Goal: Find specific page/section: Find specific page/section

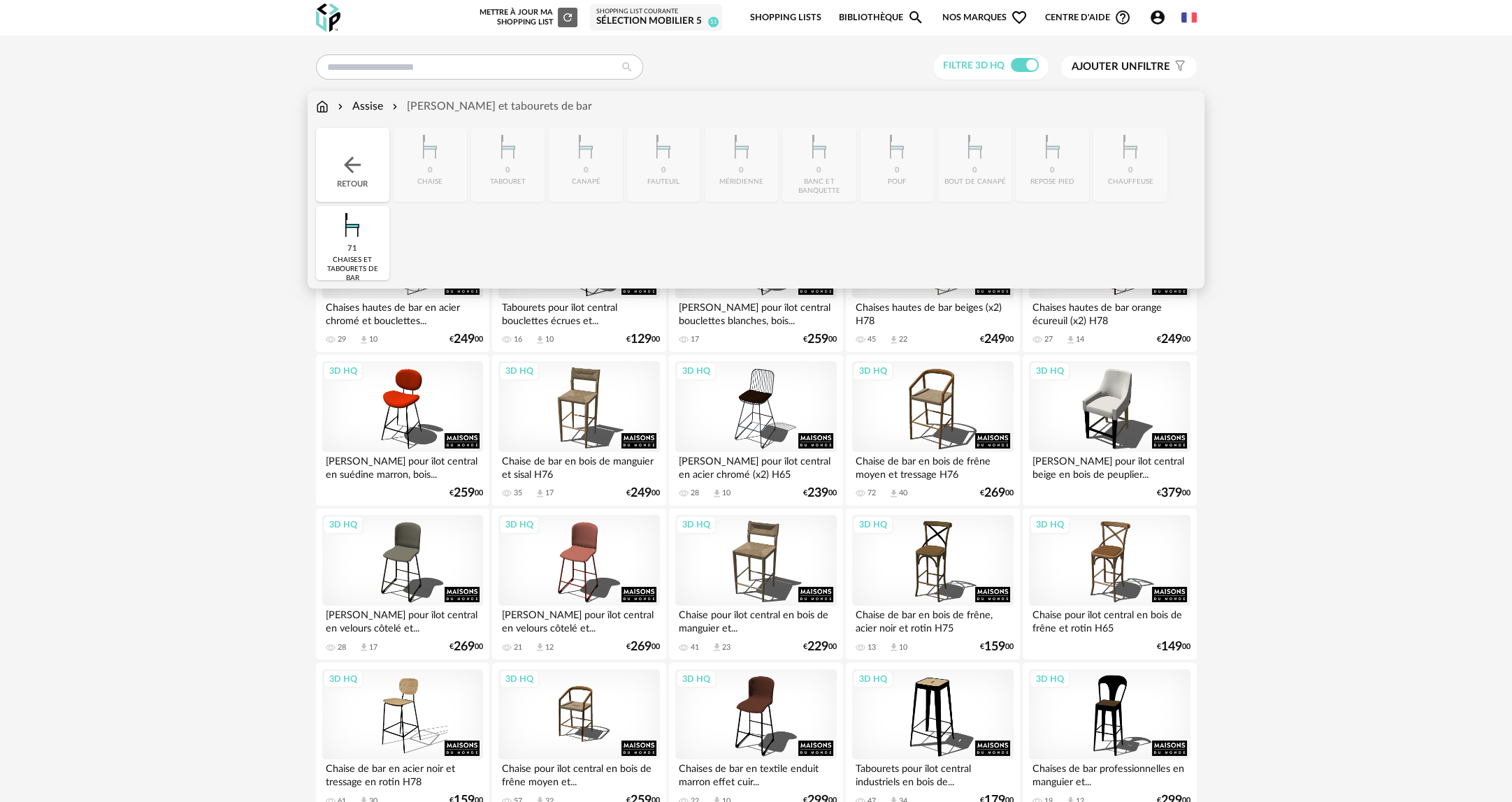
click at [324, 110] on img at bounding box center [322, 106] width 13 height 16
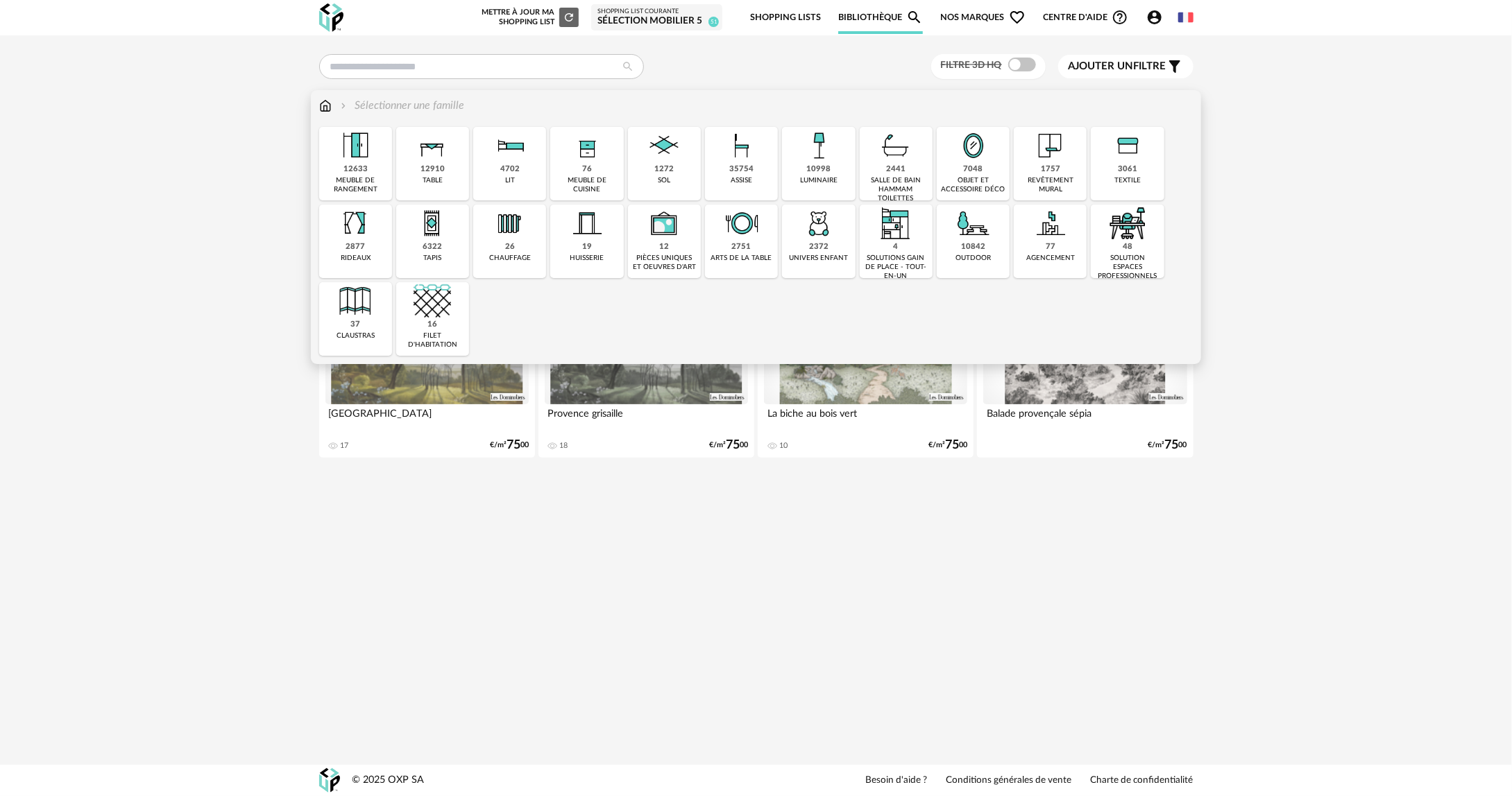
click at [1052, 176] on div "revêtement mural" at bounding box center [1050, 186] width 64 height 18
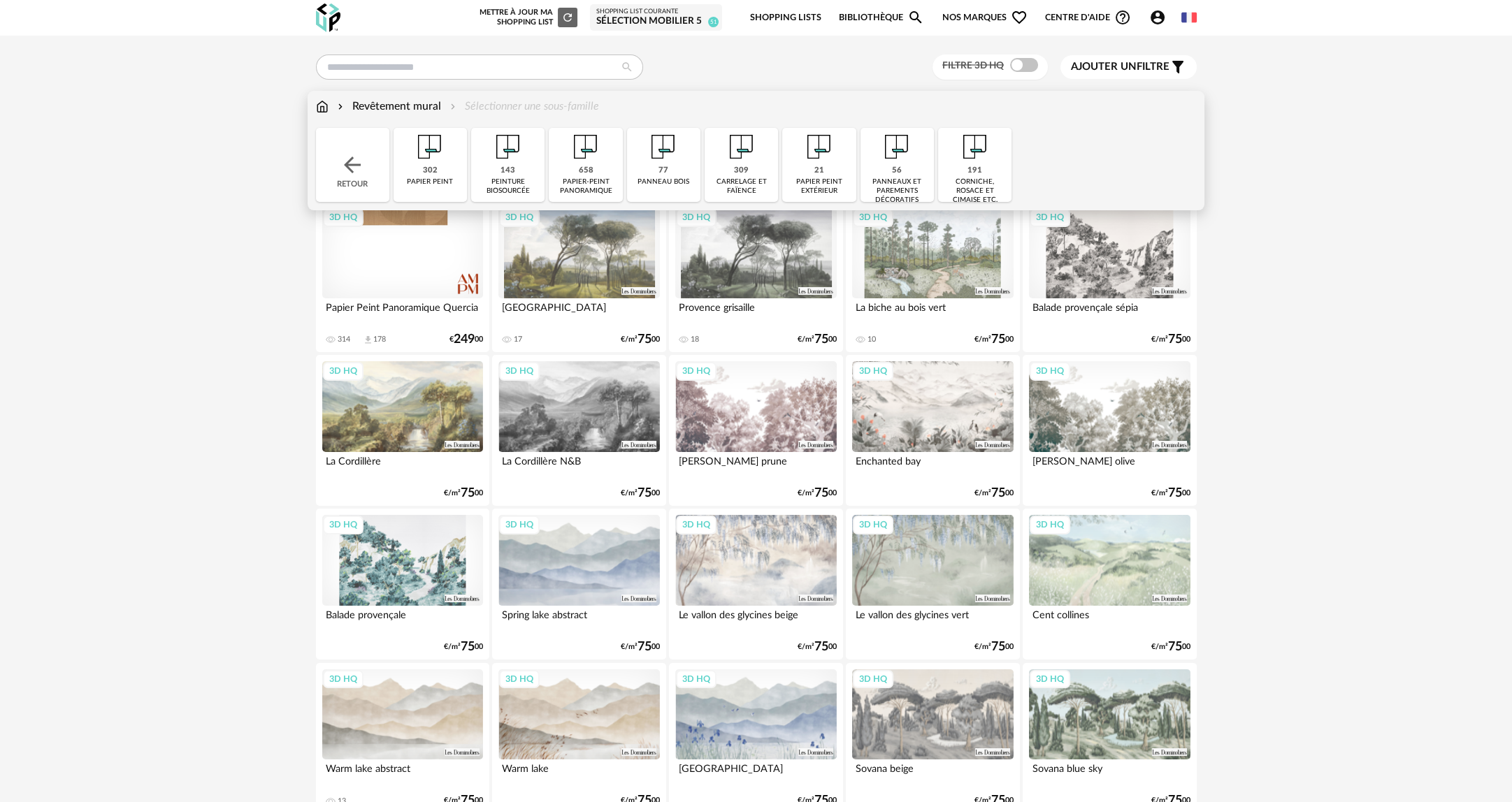
click at [901, 186] on div "panneaux et parements décoratifs" at bounding box center [897, 191] width 65 height 27
